Goal: Information Seeking & Learning: Learn about a topic

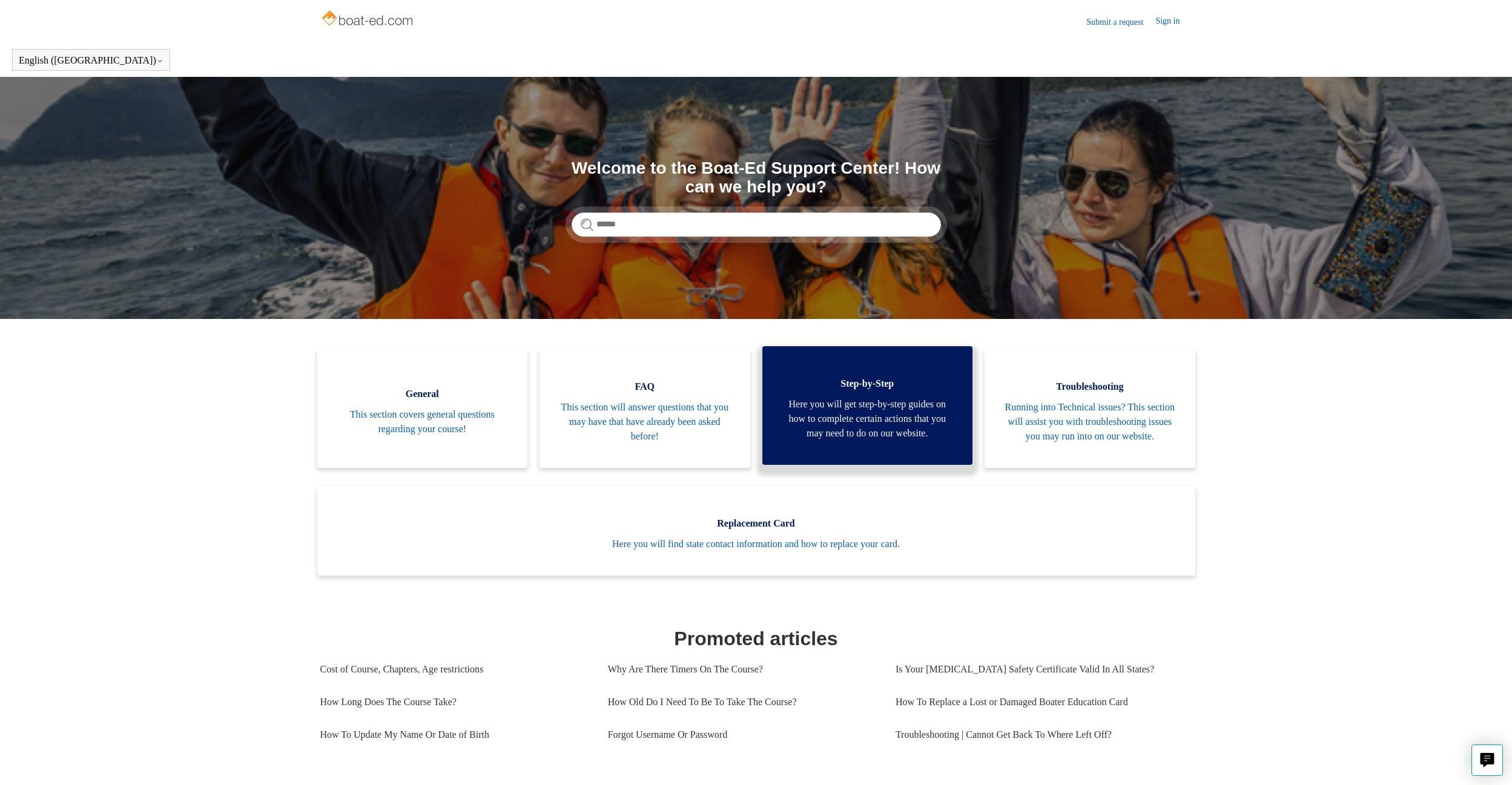
click at [871, 433] on span "Here you will get step-by-step guides on how to complete certain actions that y…" at bounding box center [868, 419] width 174 height 44
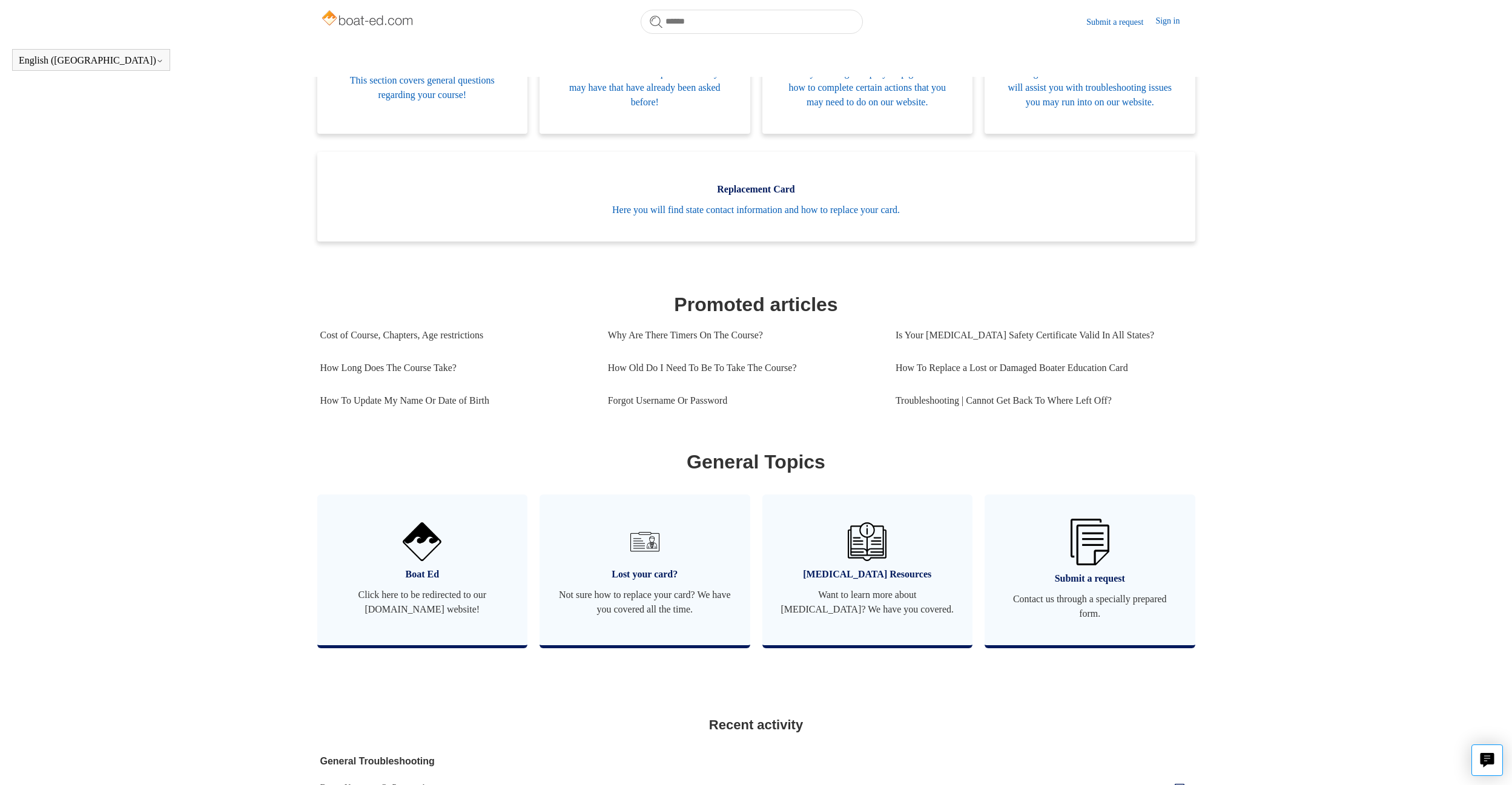
scroll to position [300, 0]
click at [963, 351] on link "Is Your [MEDICAL_DATA] Safety Certificate Valid In All States?" at bounding box center [1040, 335] width 288 height 33
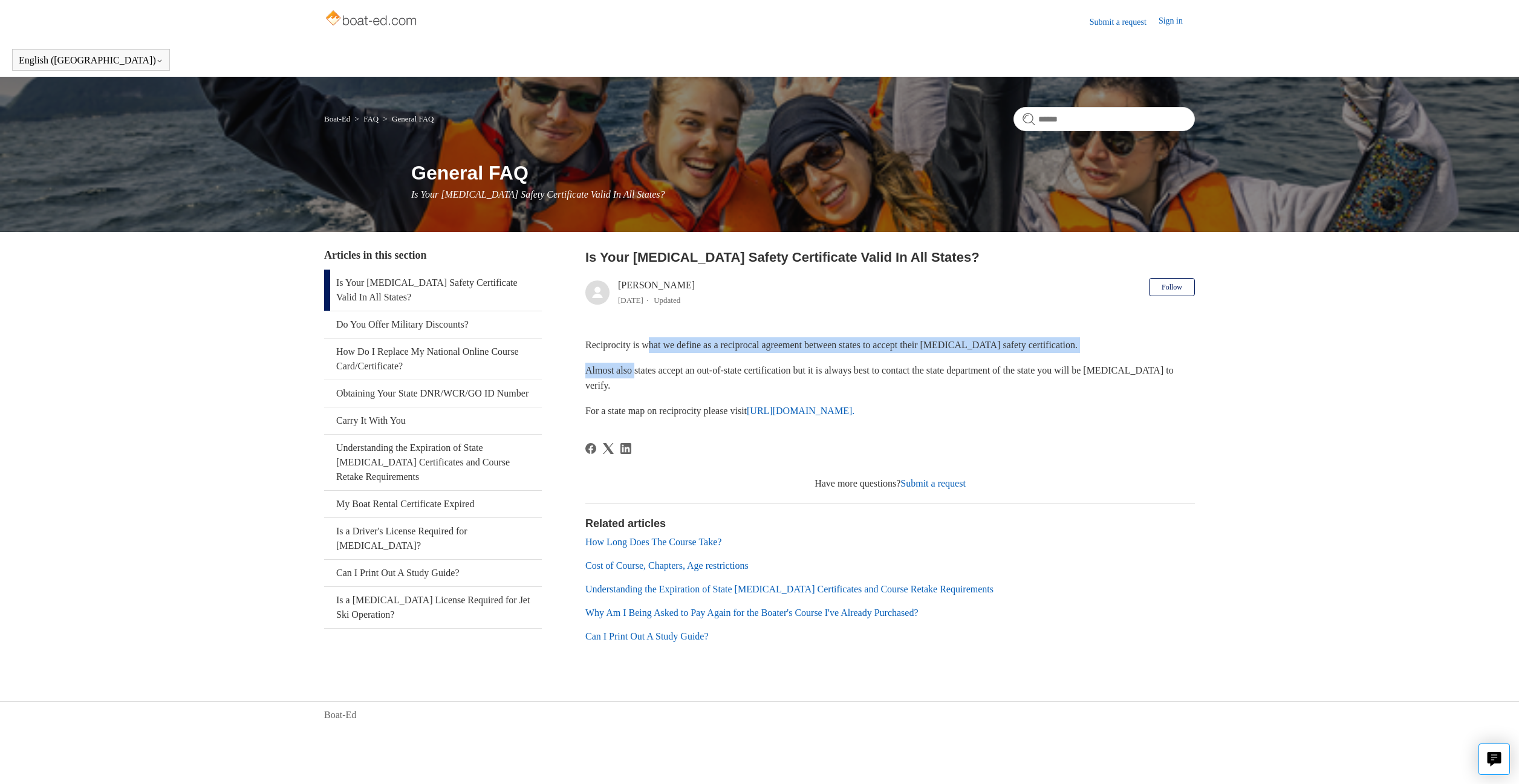
drag, startPoint x: 655, startPoint y: 344, endPoint x: 657, endPoint y: 375, distance: 31.1
click at [643, 374] on div "Reciprocity is what we define as a reciprocal agreement between states to accep…" at bounding box center [890, 378] width 609 height 81
click at [668, 376] on p "Almost also states accept an out-of-state certification but it is always best t…" at bounding box center [890, 378] width 609 height 31
drag, startPoint x: 598, startPoint y: 370, endPoint x: 686, endPoint y: 371, distance: 88.0
click at [686, 371] on p "Almost also states accept an out-of-state certification but it is always best t…" at bounding box center [890, 378] width 609 height 31
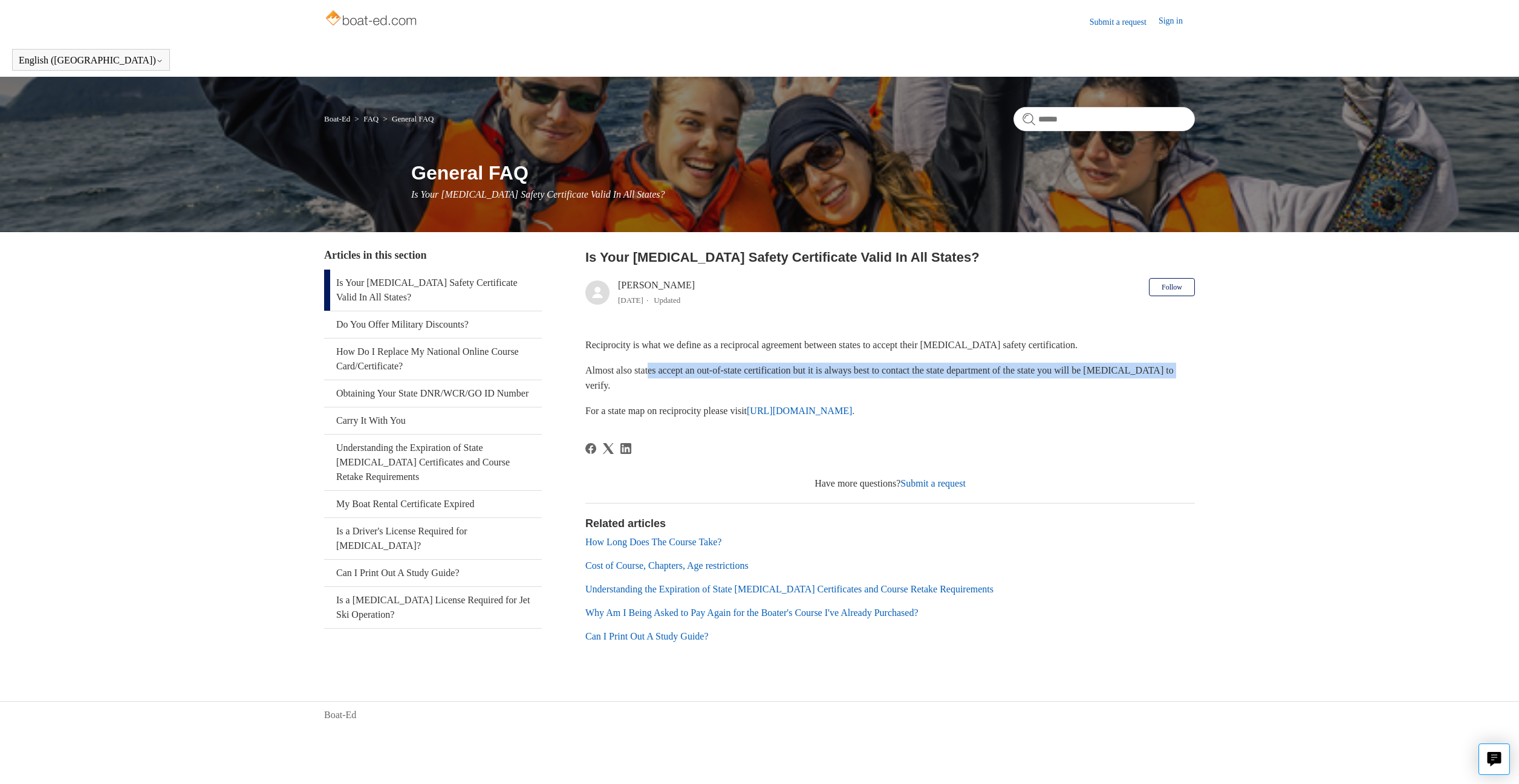
drag, startPoint x: 654, startPoint y: 368, endPoint x: 775, endPoint y: 381, distance: 121.7
click at [774, 381] on p "Almost also states accept an out-of-state certification but it is always best t…" at bounding box center [890, 378] width 609 height 31
click at [774, 383] on p "Almost also states accept an out-of-state certification but it is always best t…" at bounding box center [890, 378] width 609 height 31
drag, startPoint x: 816, startPoint y: 373, endPoint x: 894, endPoint y: 390, distance: 79.8
click at [893, 390] on p "Almost also states accept an out-of-state certification but it is always best t…" at bounding box center [890, 378] width 609 height 31
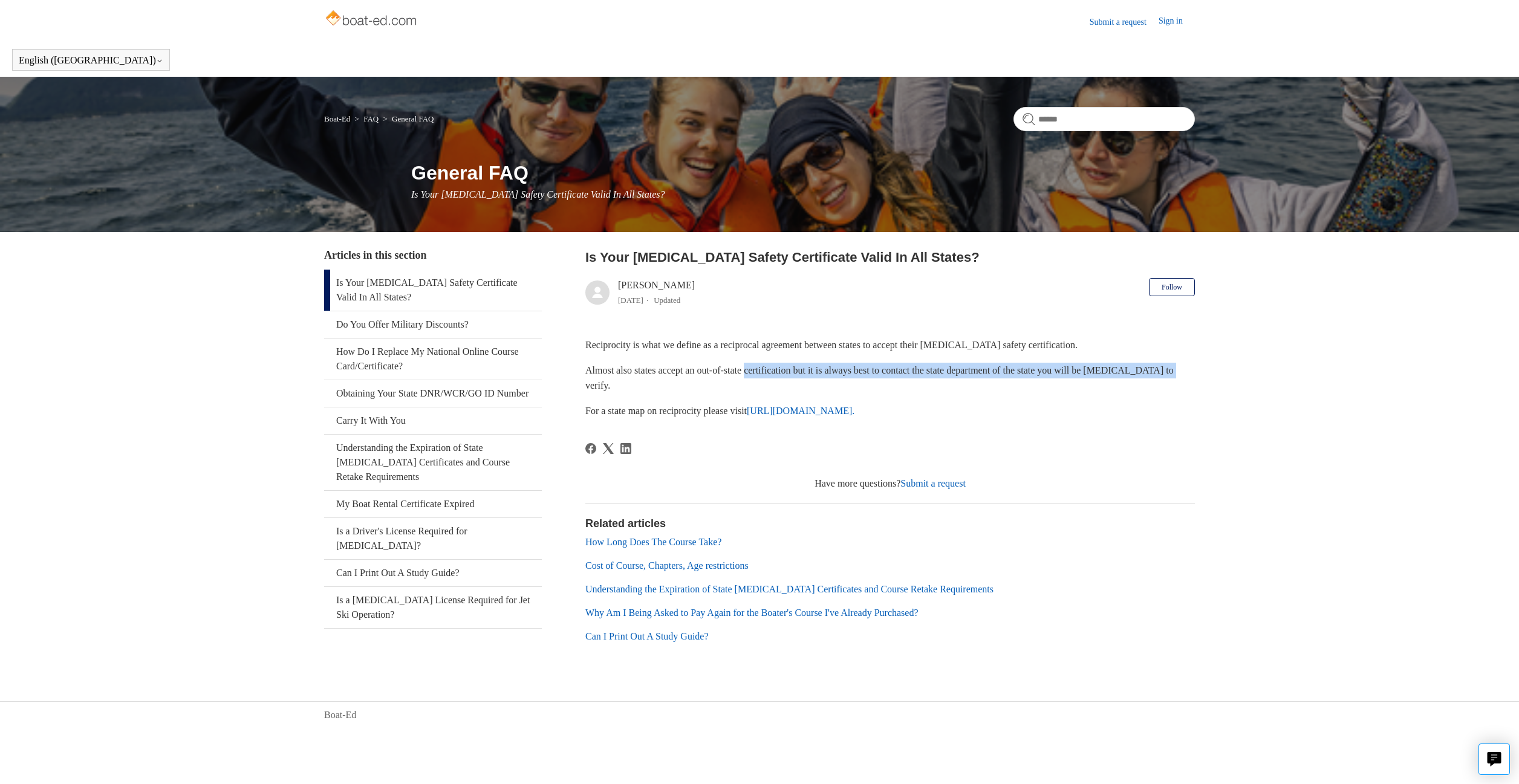
click at [894, 390] on p "Almost also states accept an out-of-state certification but it is always best t…" at bounding box center [890, 378] width 609 height 31
click at [855, 411] on link "https://www.nasbla.org/nasblamain/education/reciprocity." at bounding box center [800, 410] width 107 height 10
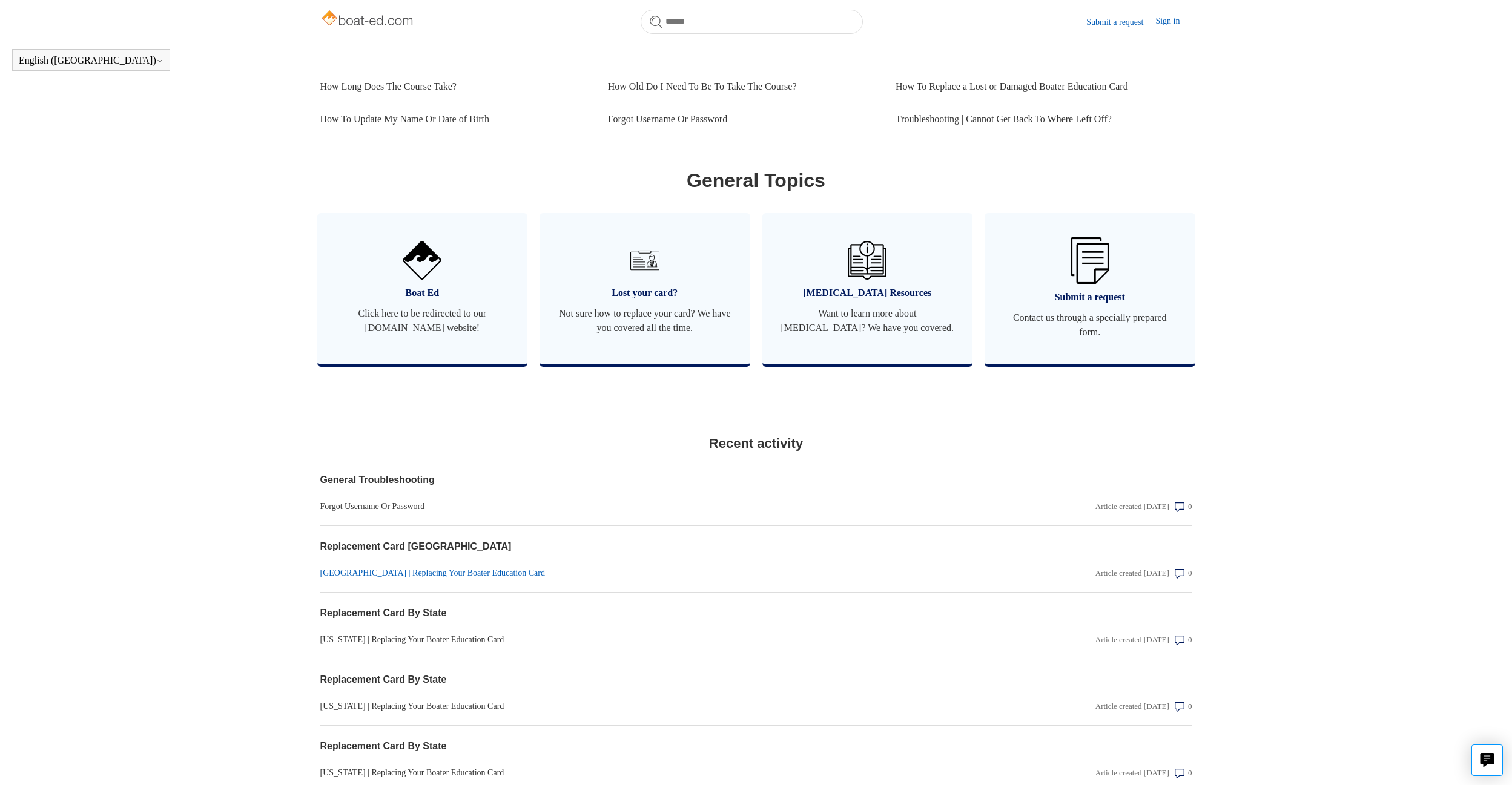
scroll to position [586, 0]
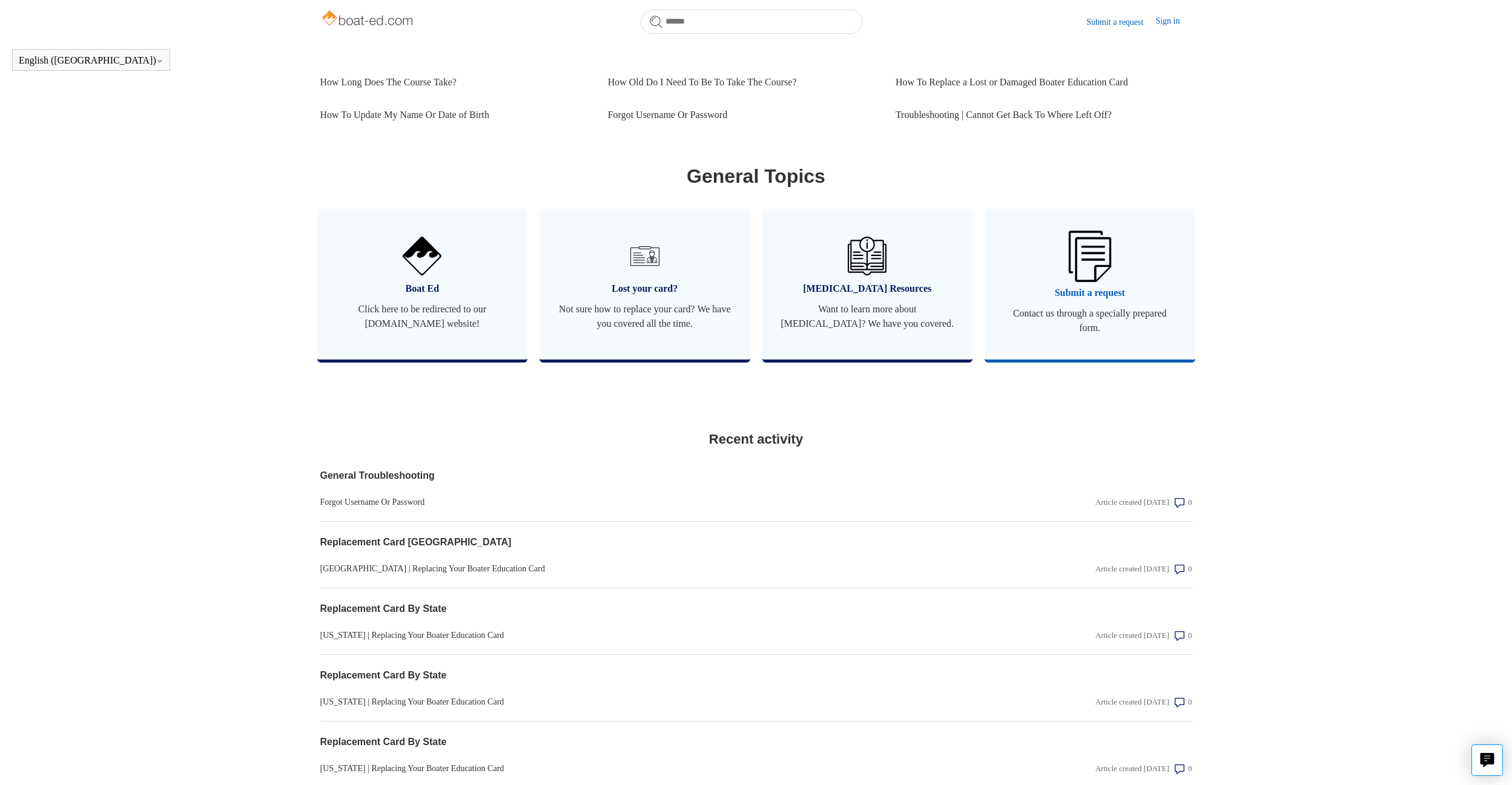
click at [1120, 290] on link "Submit a request Contact us through a specially prepared form." at bounding box center [1090, 285] width 211 height 151
